Goal: Navigation & Orientation: Find specific page/section

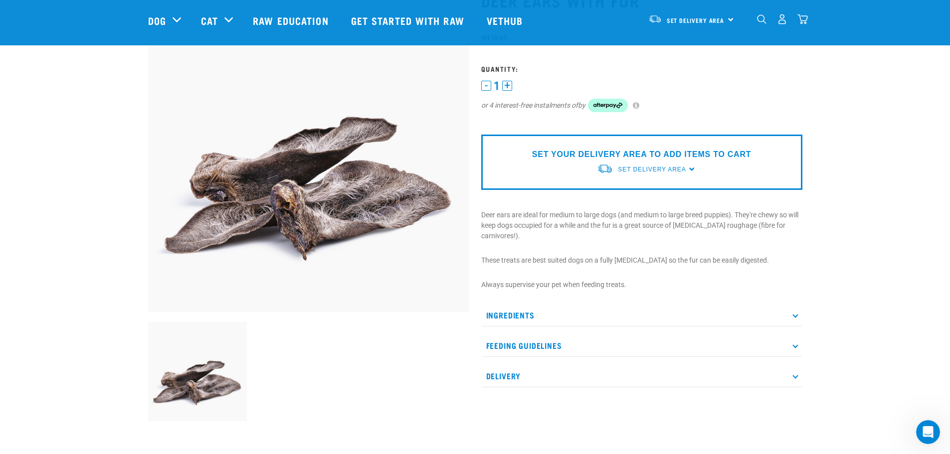
scroll to position [100, 0]
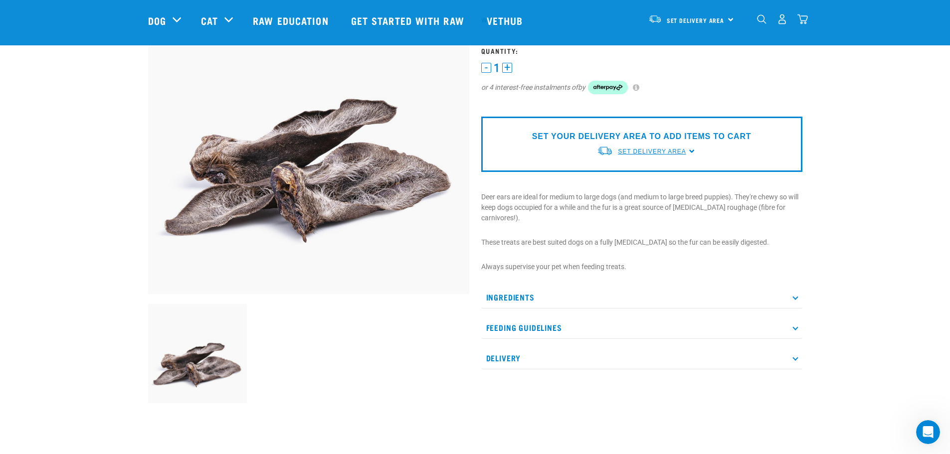
click at [638, 151] on span "Set Delivery Area" at bounding box center [652, 151] width 68 height 7
click at [617, 190] on link "[GEOGRAPHIC_DATA]" at bounding box center [646, 191] width 99 height 16
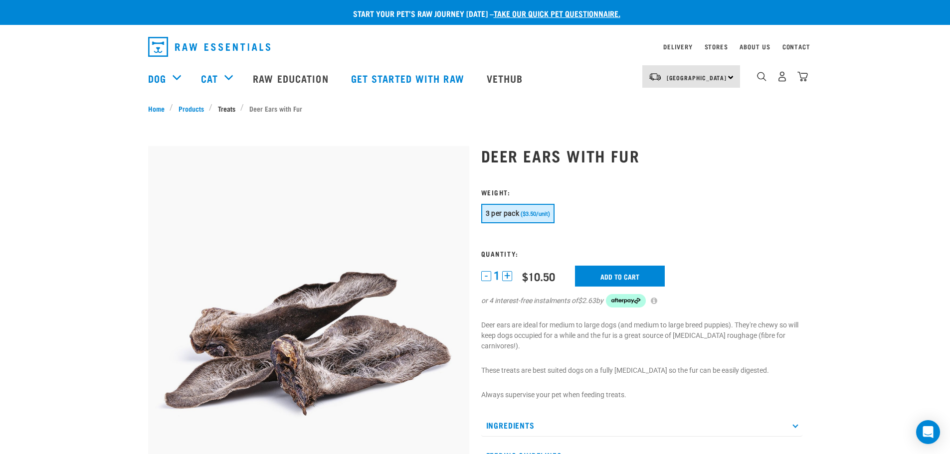
click at [220, 109] on link "Treats" at bounding box center [226, 108] width 28 height 10
